Goal: Information Seeking & Learning: Stay updated

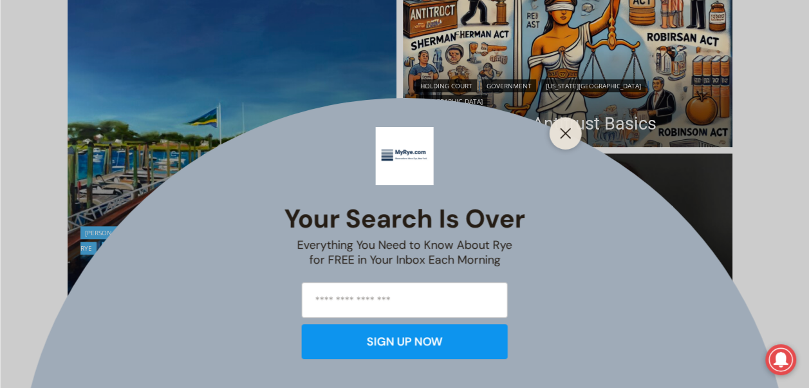
scroll to position [386, 0]
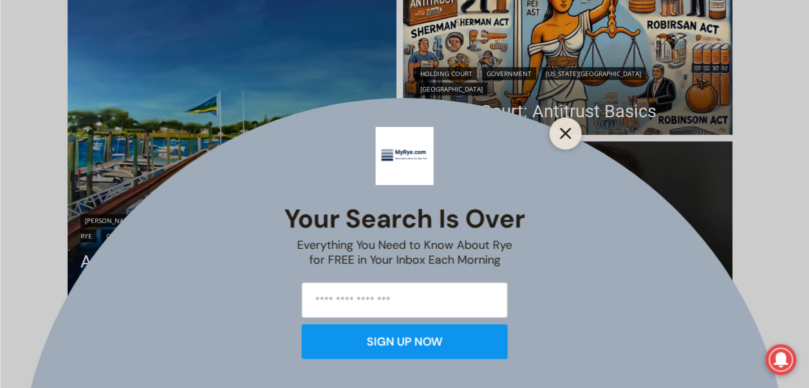
click at [563, 129] on icon "Close" at bounding box center [566, 133] width 12 height 12
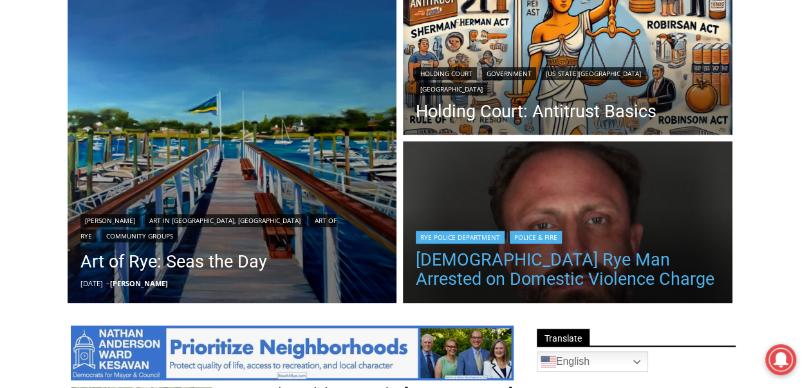
click at [534, 254] on link "[DEMOGRAPHIC_DATA] Rye Man Arrested on Domestic Violence Charge" at bounding box center [568, 269] width 304 height 39
